Goal: Task Accomplishment & Management: Complete application form

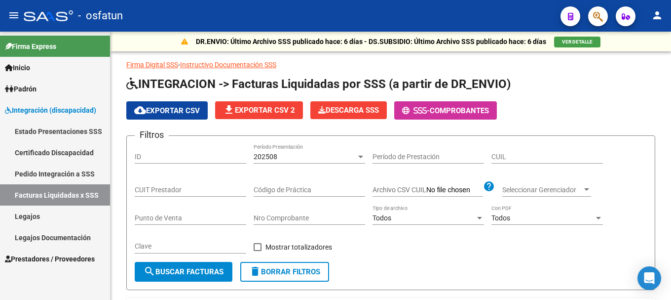
click at [60, 258] on span "Prestadores / Proveedores" at bounding box center [50, 258] width 90 height 11
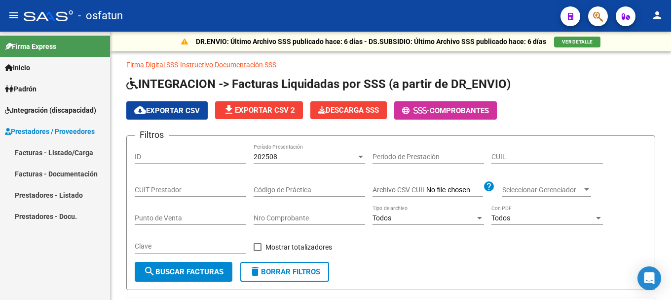
click at [72, 154] on link "Facturas - Listado/Carga" at bounding box center [55, 152] width 110 height 21
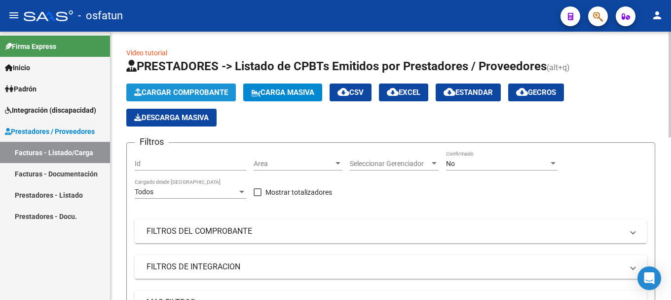
click at [174, 96] on span "Cargar Comprobante" at bounding box center [181, 92] width 94 height 9
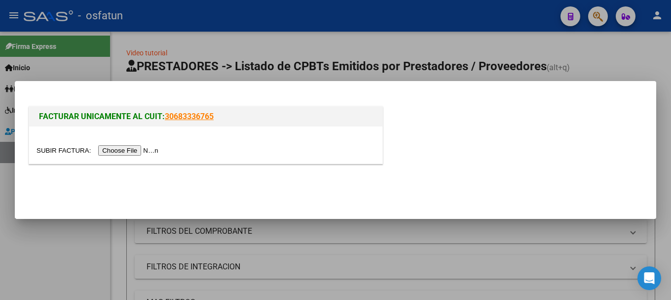
click at [150, 157] on div at bounding box center [206, 144] width 354 height 37
click at [150, 152] on input "file" at bounding box center [99, 150] width 125 height 10
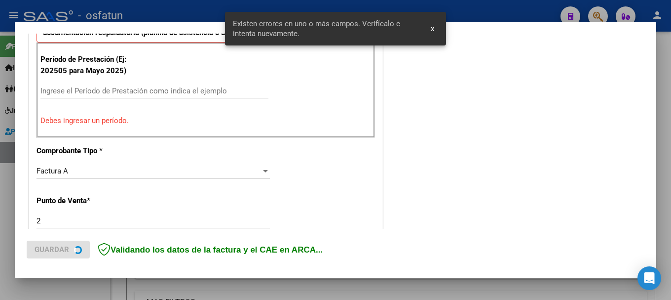
scroll to position [370, 0]
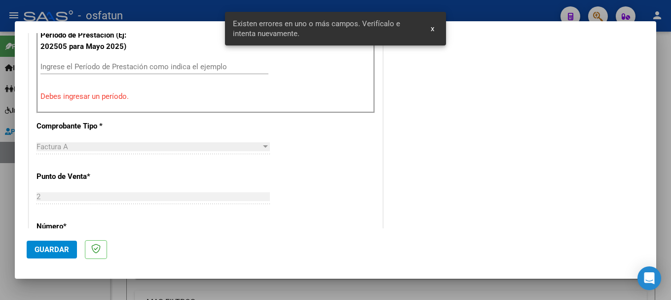
click at [101, 69] on input "Ingrese el Período de Prestación como indica el ejemplo" at bounding box center [154, 66] width 228 height 9
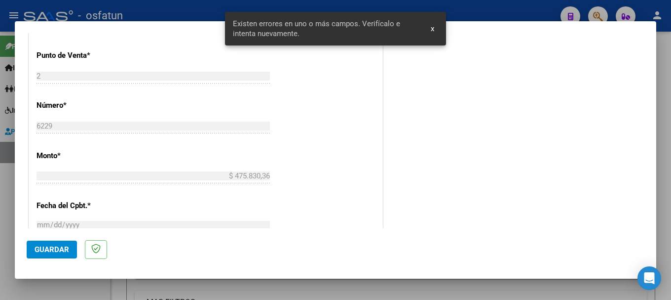
scroll to position [469, 0]
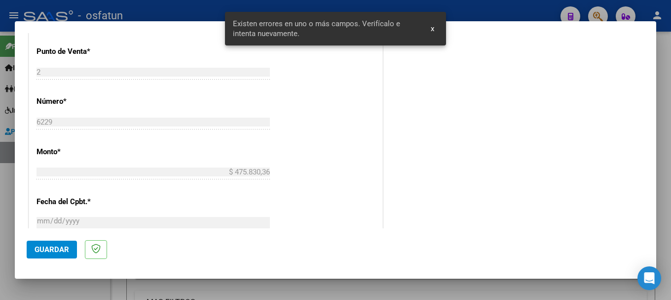
type input "202509"
click at [59, 249] on span "Guardar" at bounding box center [52, 249] width 35 height 9
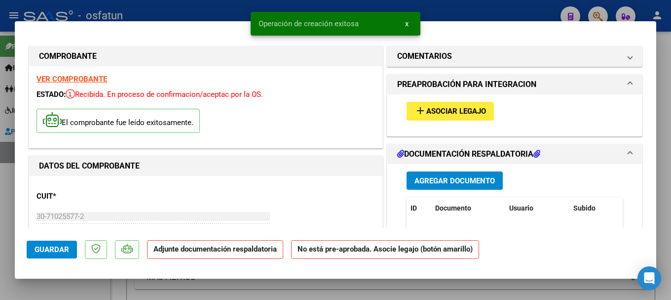
click at [464, 184] on span "Agregar Documento" at bounding box center [455, 180] width 80 height 9
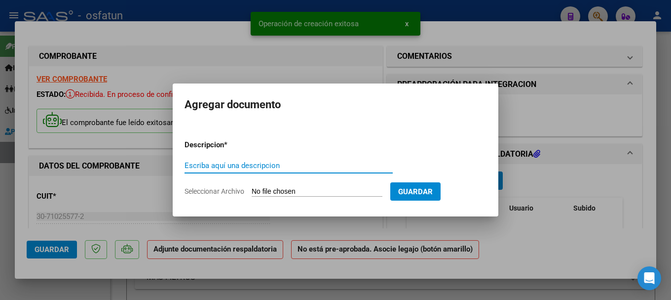
click at [201, 168] on input "Escriba aquí una descripcion" at bounding box center [289, 165] width 208 height 9
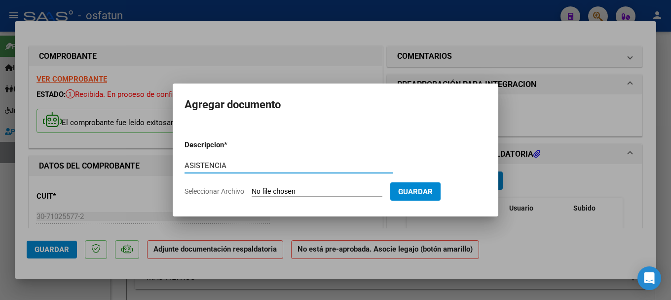
type input "ASISTENCIA"
click at [315, 191] on input "Seleccionar Archivo" at bounding box center [317, 191] width 131 height 9
type input "C:\fakepath\[PERSON_NAME] -SAIE- PLANILLA SEPTIEMBRE.pdf"
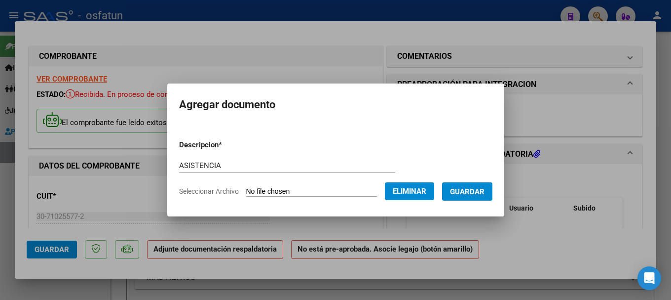
click at [473, 196] on span "Guardar" at bounding box center [467, 191] width 35 height 9
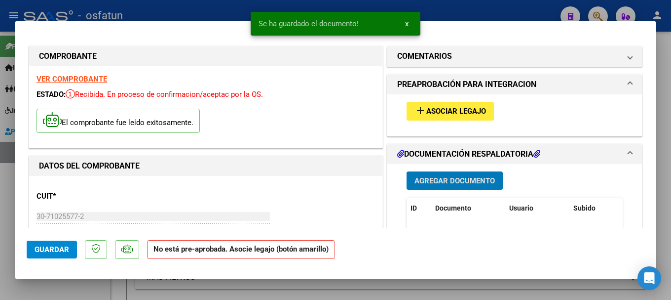
click at [443, 114] on span "Asociar Legajo" at bounding box center [457, 111] width 60 height 9
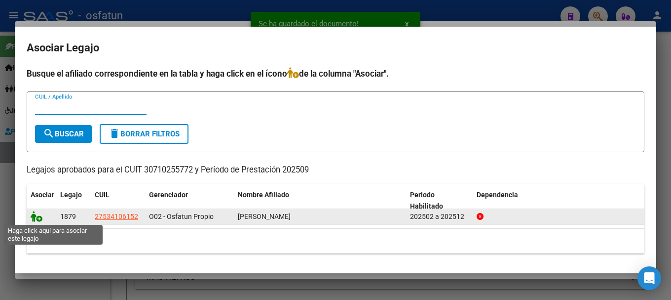
click at [39, 218] on icon at bounding box center [37, 216] width 12 height 11
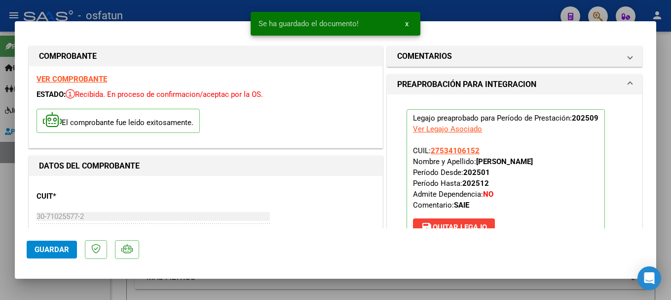
click at [48, 250] on span "Guardar" at bounding box center [52, 249] width 35 height 9
